Goal: Task Accomplishment & Management: Manage account settings

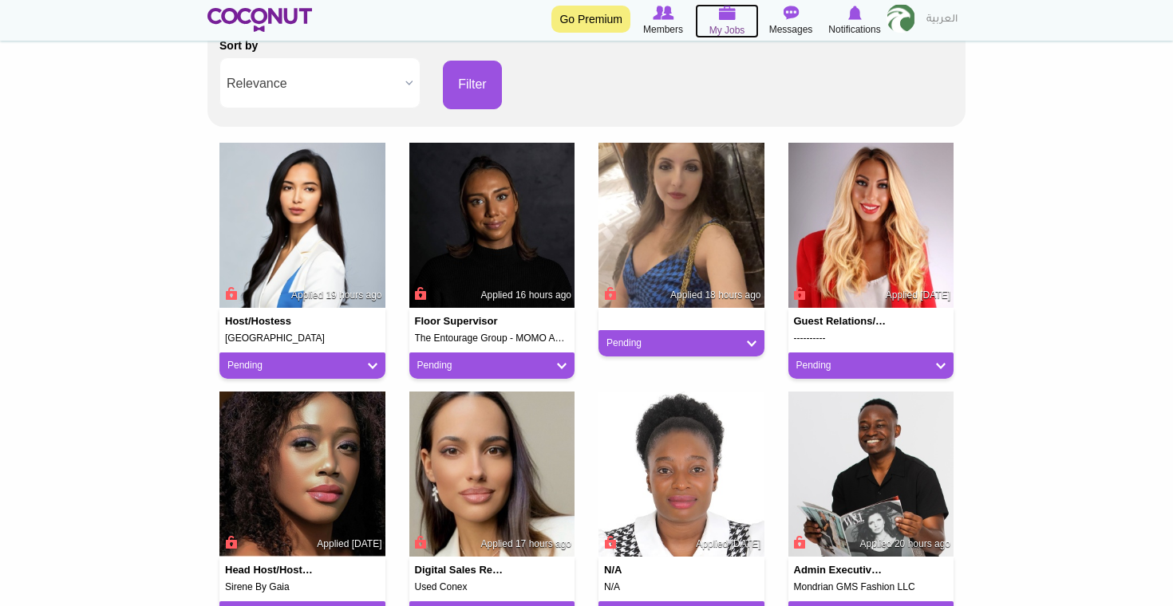
click at [748, 13] on icon at bounding box center [727, 13] width 64 height 18
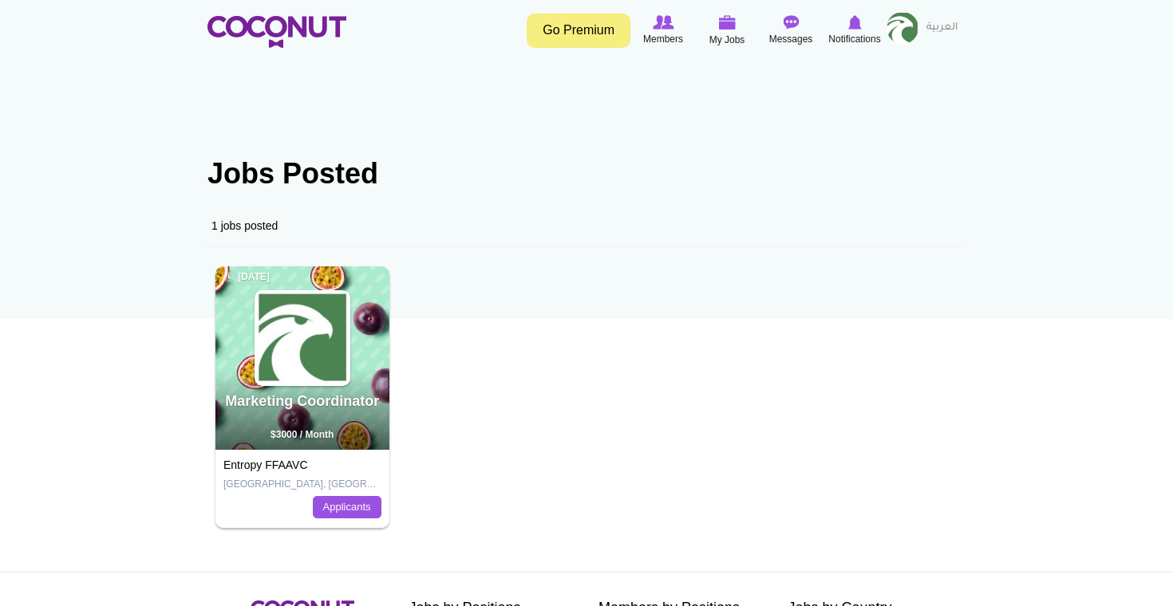
click at [356, 522] on div "Entropy FFAAVC Abu Dhabi, United Arab Emirates Applicants" at bounding box center [302, 489] width 174 height 78
click at [359, 508] on link "Applicants" at bounding box center [347, 507] width 69 height 22
